Goal: Information Seeking & Learning: Learn about a topic

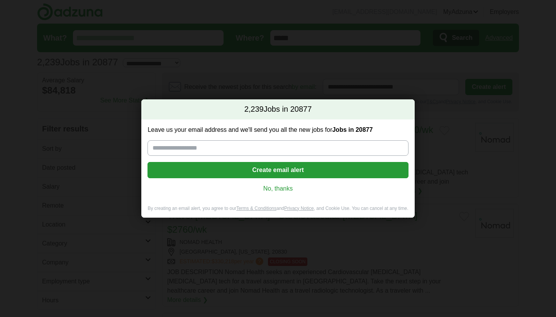
click at [268, 192] on link "No, thanks" at bounding box center [278, 188] width 248 height 8
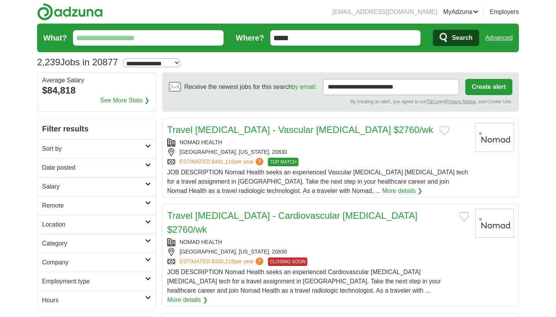
click at [56, 151] on h2 "Sort by" at bounding box center [93, 148] width 103 height 9
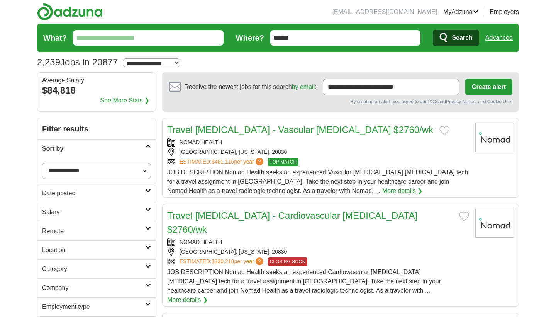
click at [56, 151] on h2 "Sort by" at bounding box center [93, 148] width 103 height 9
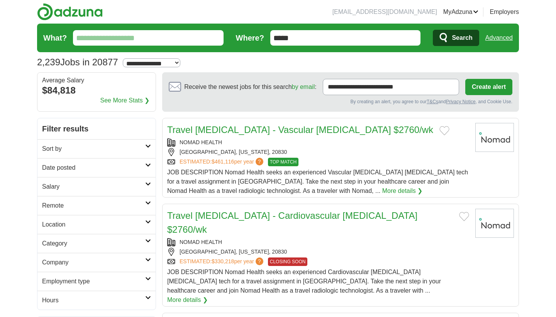
click at [57, 162] on link "Date posted" at bounding box center [96, 167] width 118 height 19
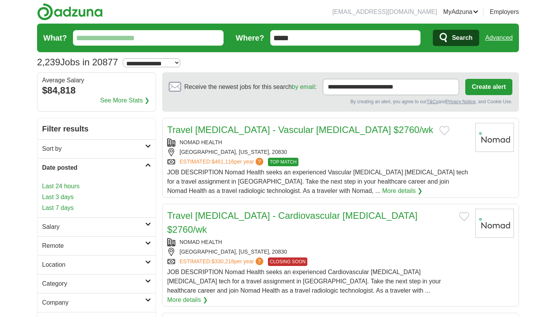
click at [57, 162] on link "Date posted" at bounding box center [96, 167] width 118 height 19
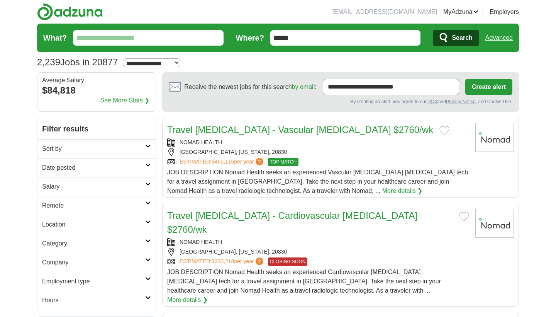
click at [56, 182] on link "Salary" at bounding box center [96, 186] width 118 height 19
click at [56, 186] on h2 "Salary" at bounding box center [93, 186] width 103 height 9
click at [55, 202] on h2 "Remote" at bounding box center [93, 205] width 103 height 9
click at [55, 203] on h2 "Remote" at bounding box center [93, 205] width 103 height 9
click at [60, 244] on h2 "Category" at bounding box center [93, 243] width 103 height 9
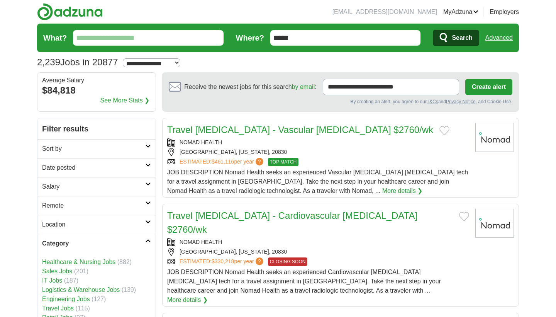
click at [60, 244] on h2 "Category" at bounding box center [93, 243] width 103 height 9
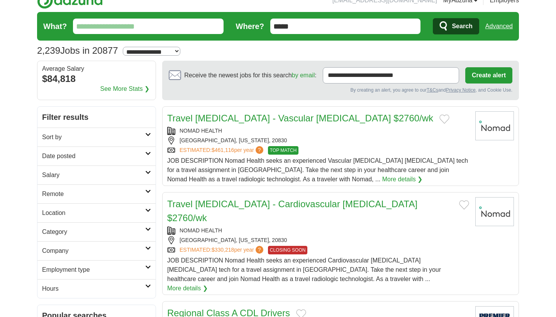
scroll to position [56, 0]
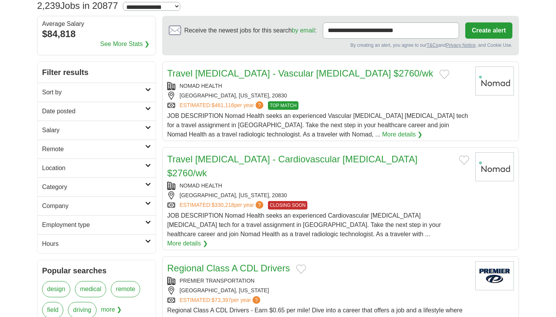
click at [98, 148] on h2 "Remote" at bounding box center [93, 148] width 103 height 9
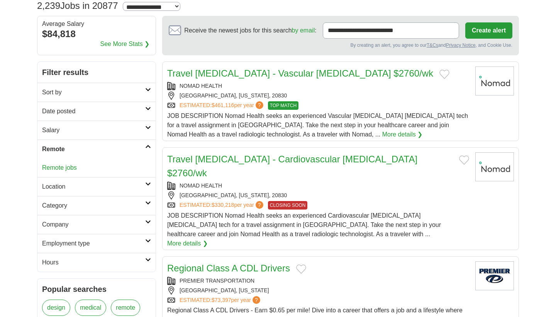
click at [98, 148] on h2 "Remote" at bounding box center [93, 148] width 103 height 9
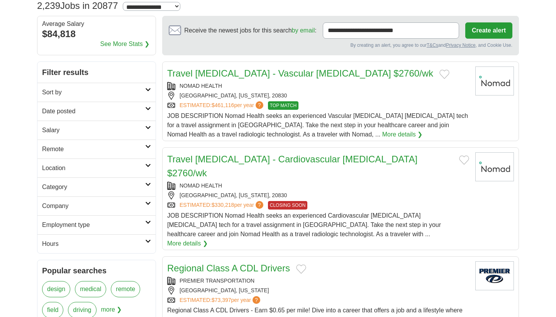
click at [81, 165] on h2 "Location" at bounding box center [93, 167] width 103 height 9
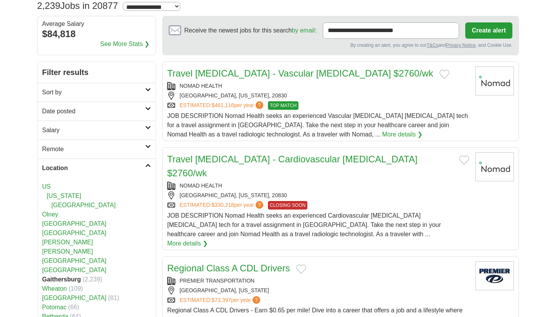
click at [53, 197] on link "[US_STATE]" at bounding box center [64, 195] width 34 height 7
